Goal: Navigation & Orientation: Find specific page/section

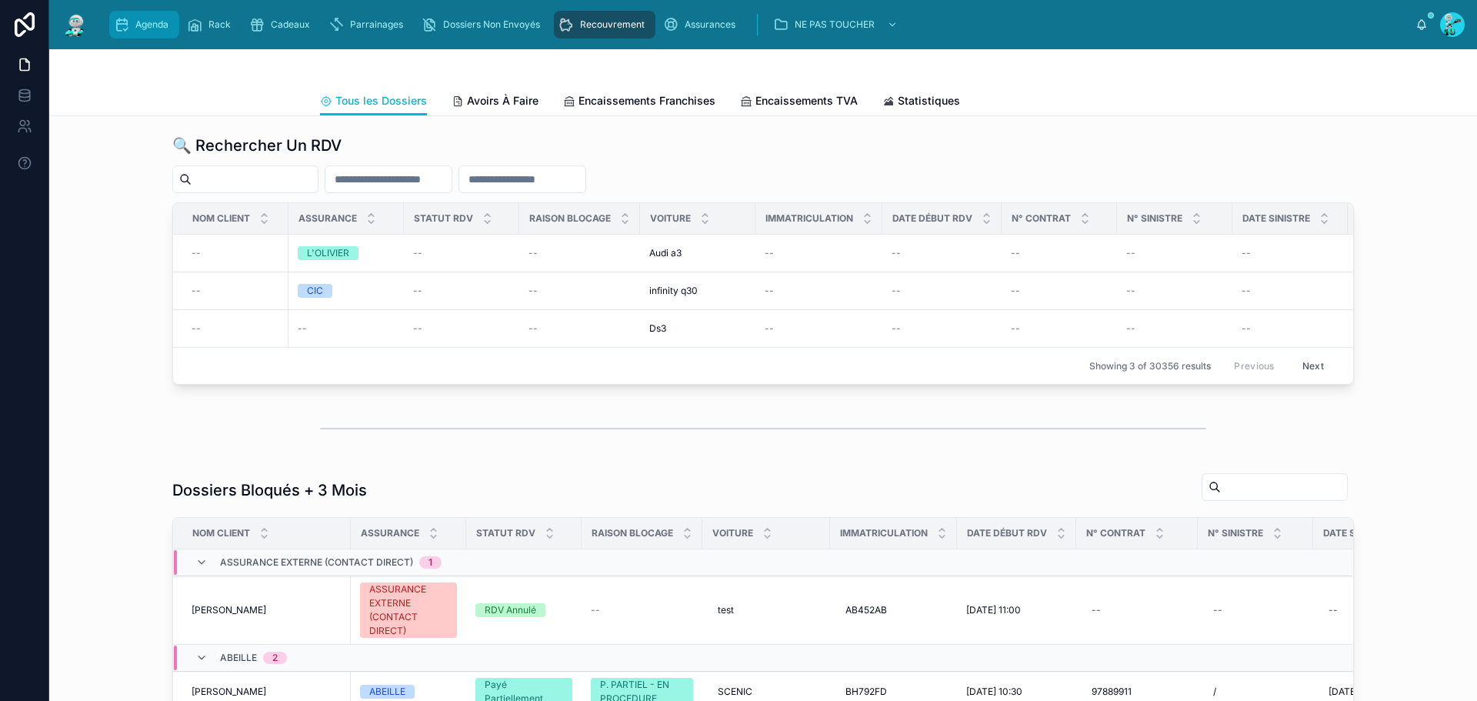
click at [161, 16] on div "Agenda" at bounding box center [144, 24] width 61 height 25
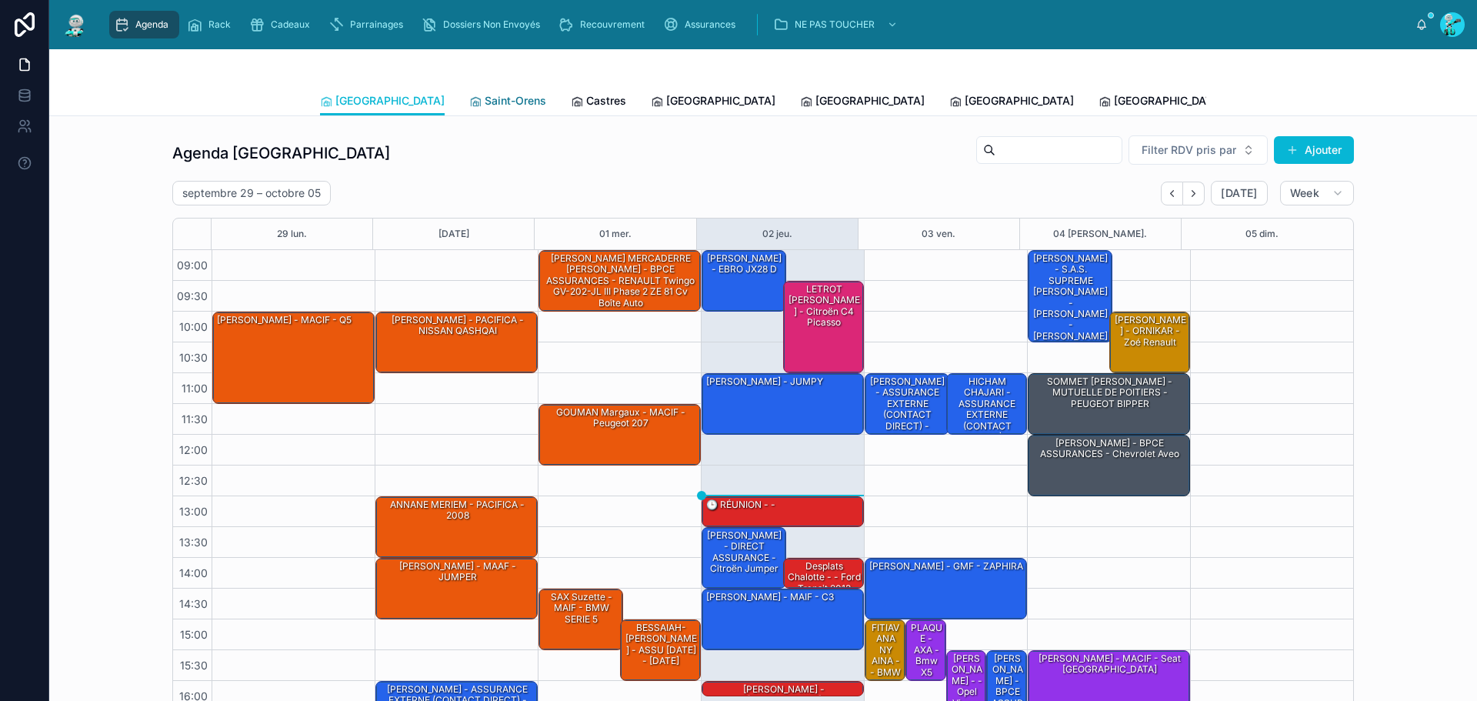
click at [485, 97] on span "Saint-Orens" at bounding box center [516, 100] width 62 height 15
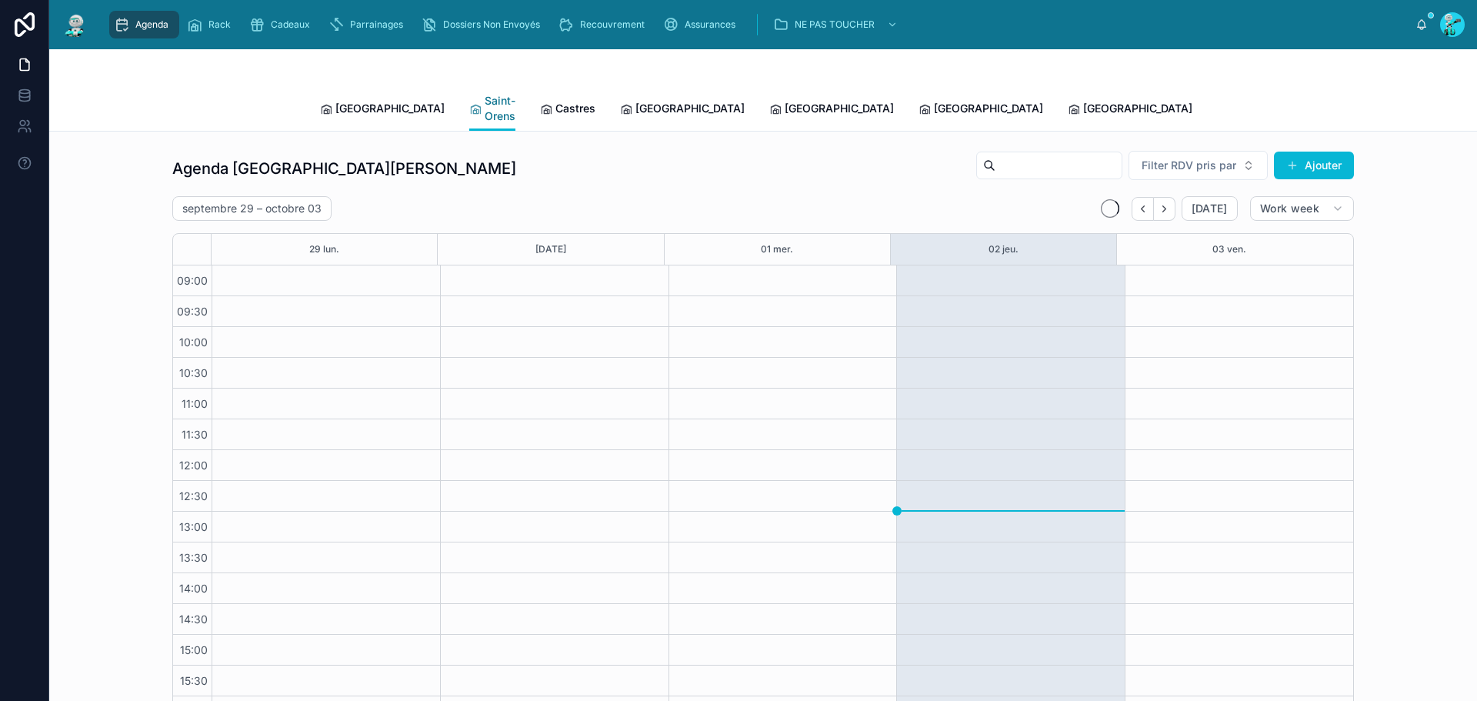
scroll to position [88, 0]
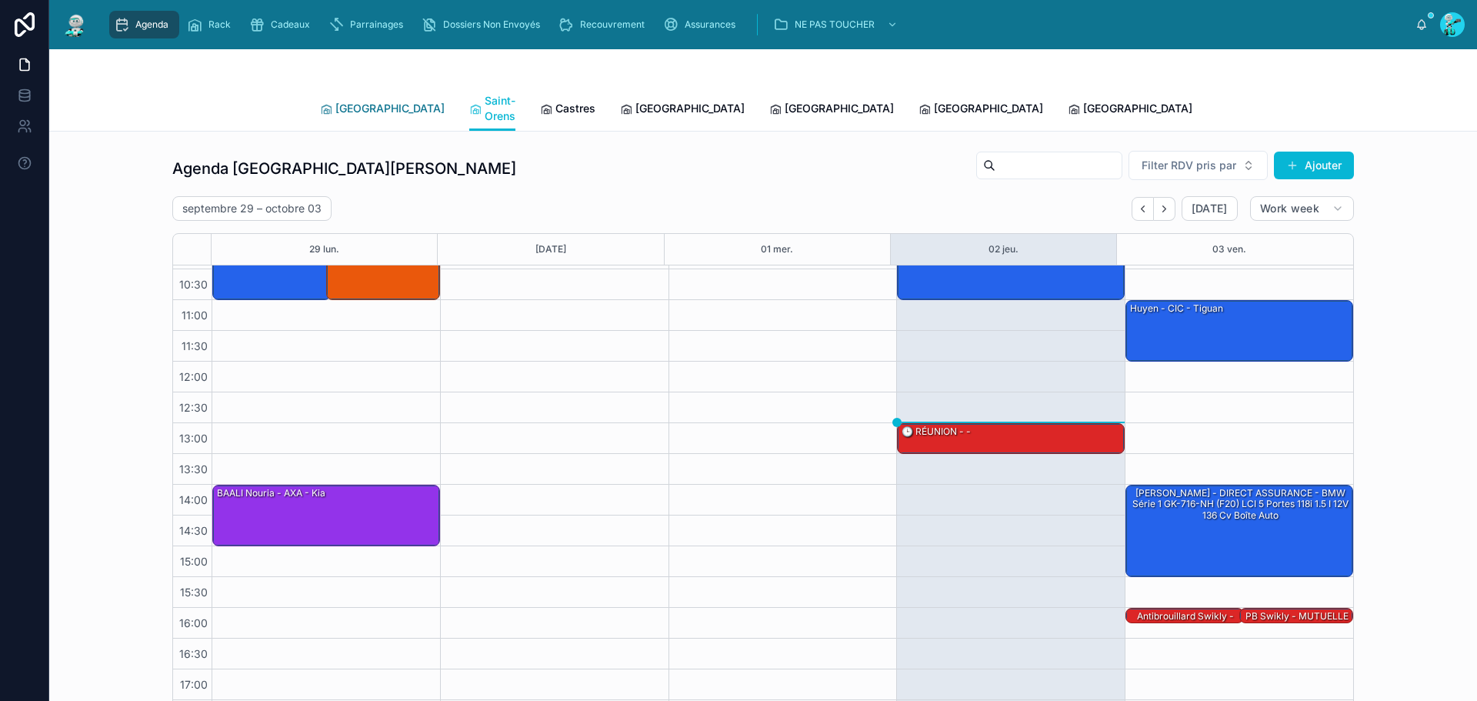
click at [371, 101] on span "[GEOGRAPHIC_DATA]" at bounding box center [389, 108] width 109 height 15
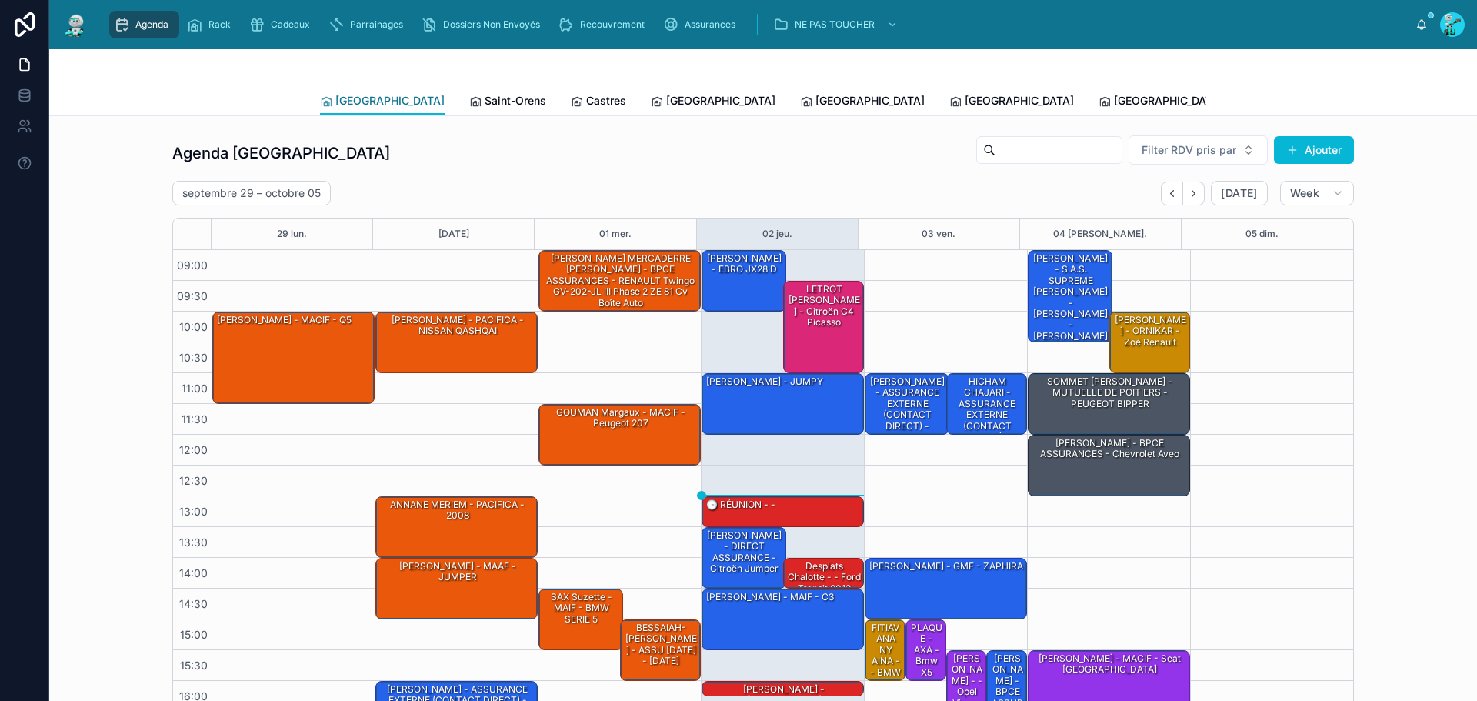
scroll to position [88, 0]
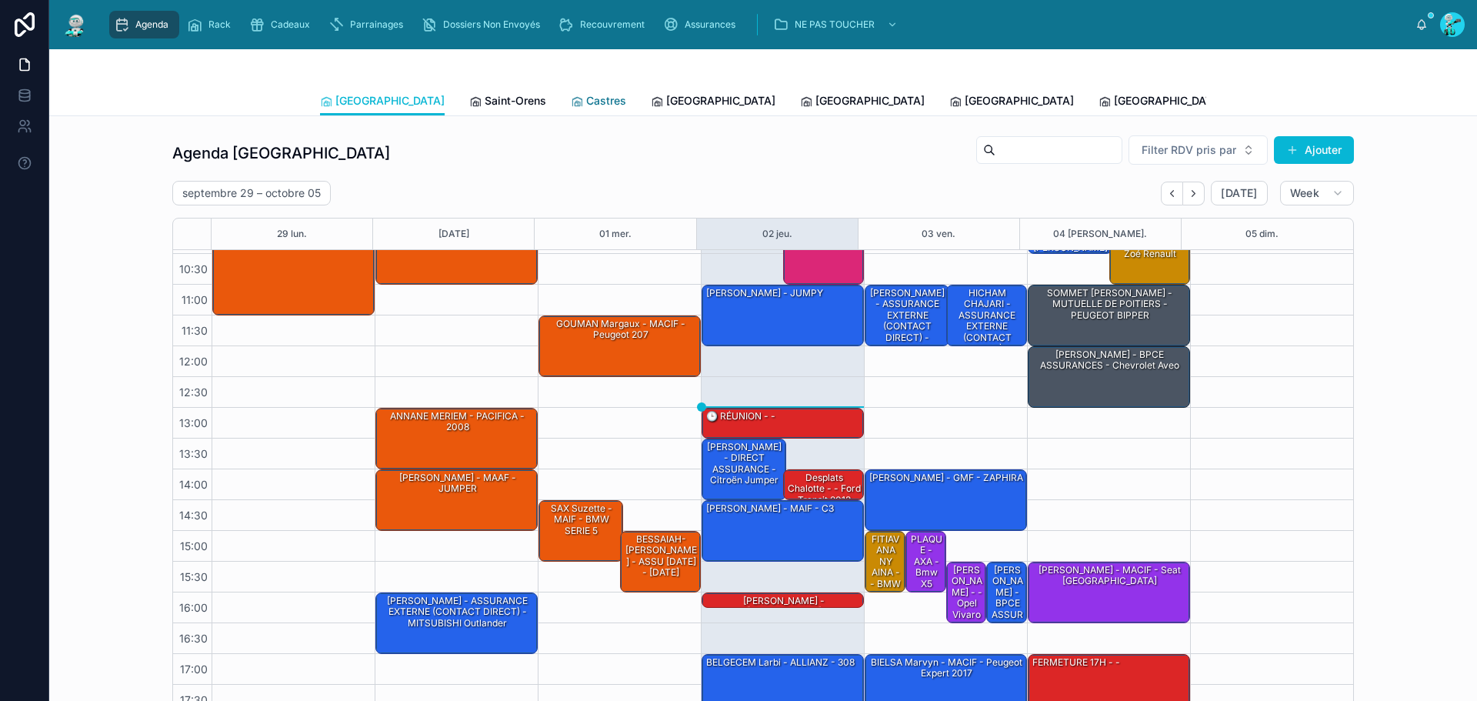
click at [586, 104] on span "Castres" at bounding box center [606, 100] width 40 height 15
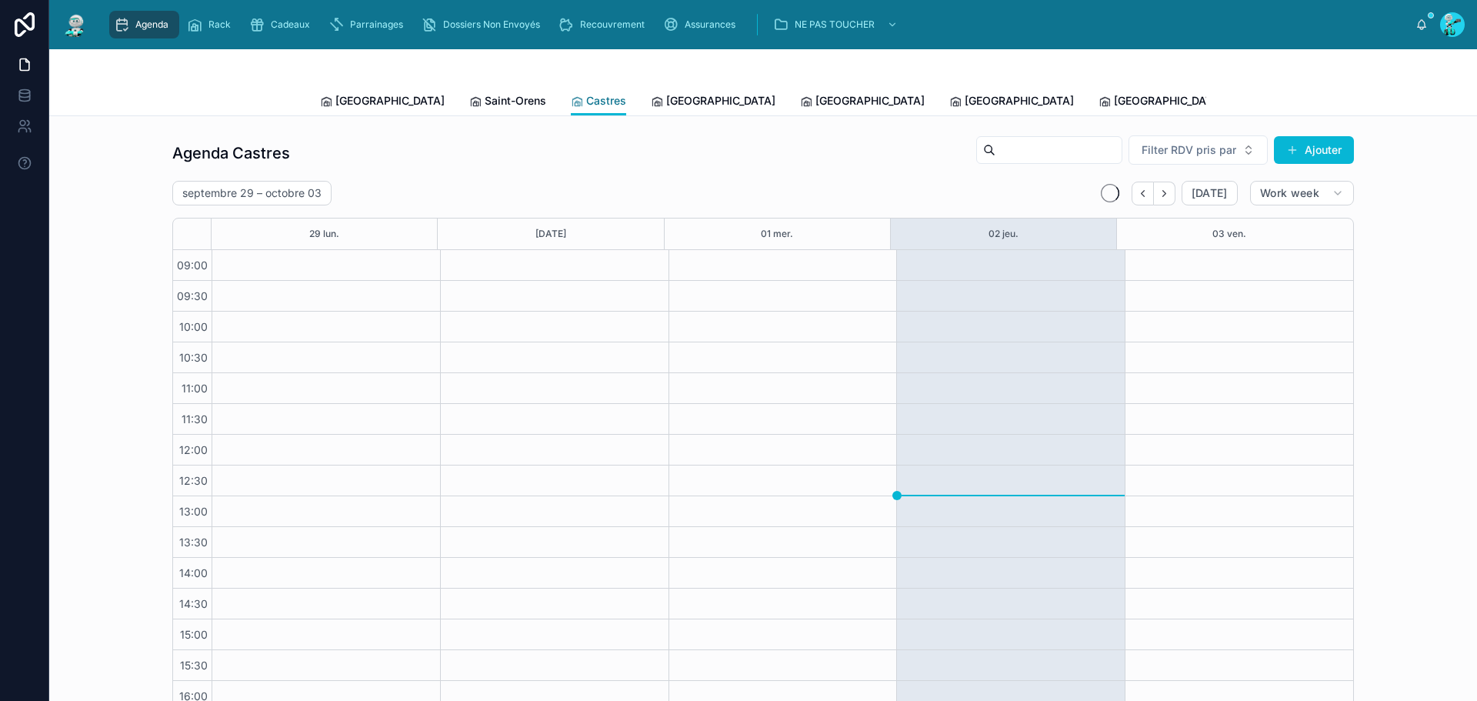
scroll to position [88, 0]
